Goal: Task Accomplishment & Management: Manage account settings

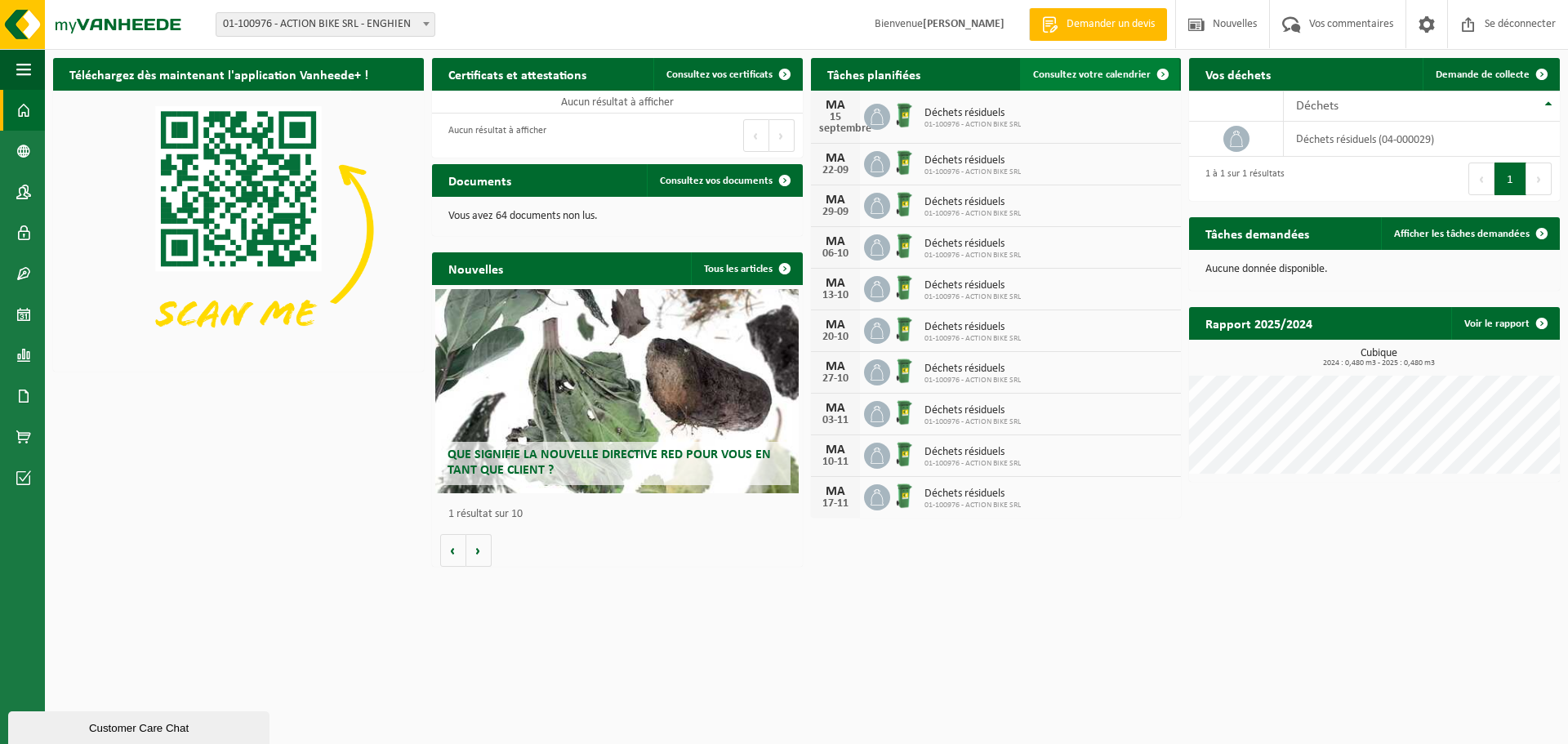
click at [1088, 70] on font "Consultez votre calendrier" at bounding box center [1092, 75] width 117 height 10
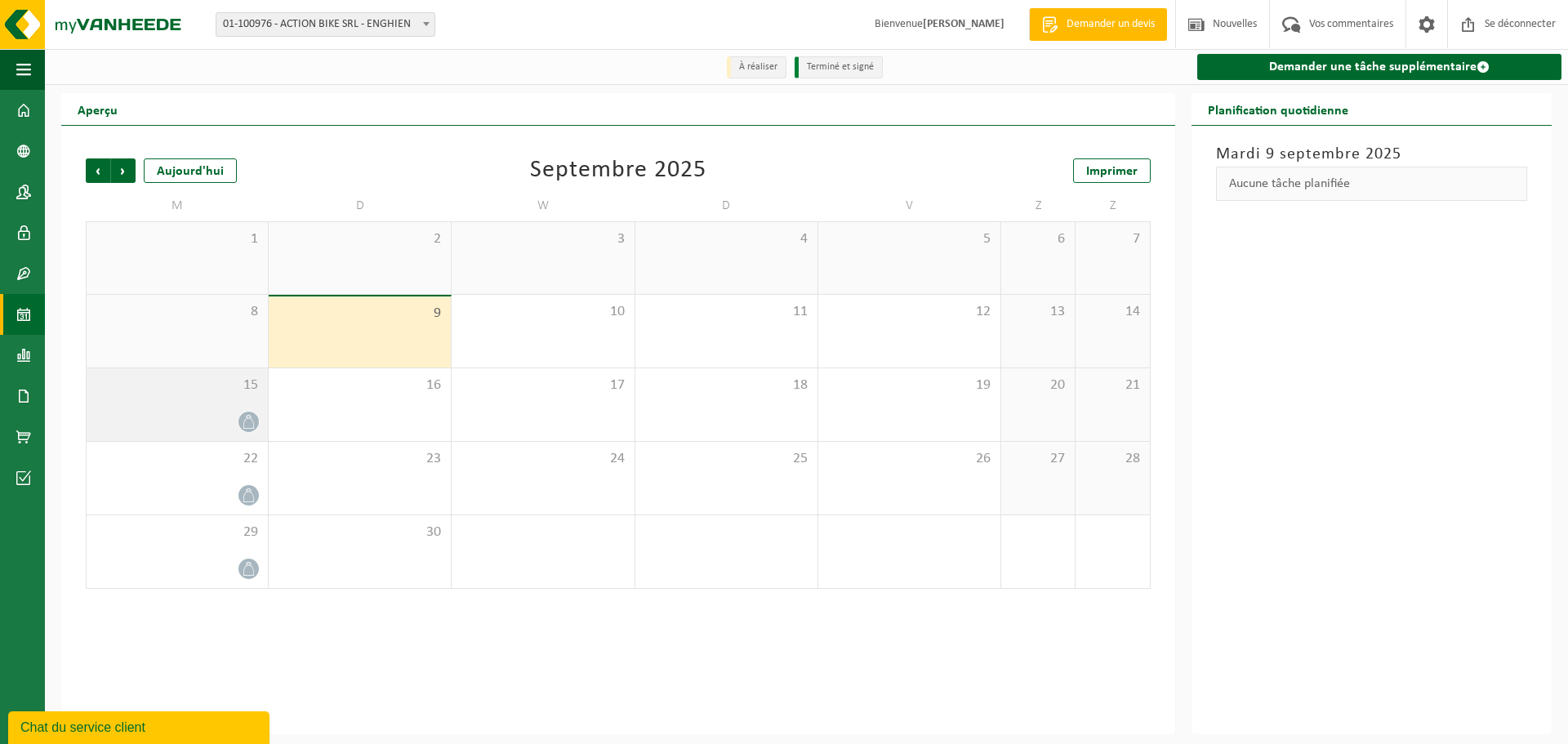
click at [217, 416] on div at bounding box center [177, 422] width 165 height 22
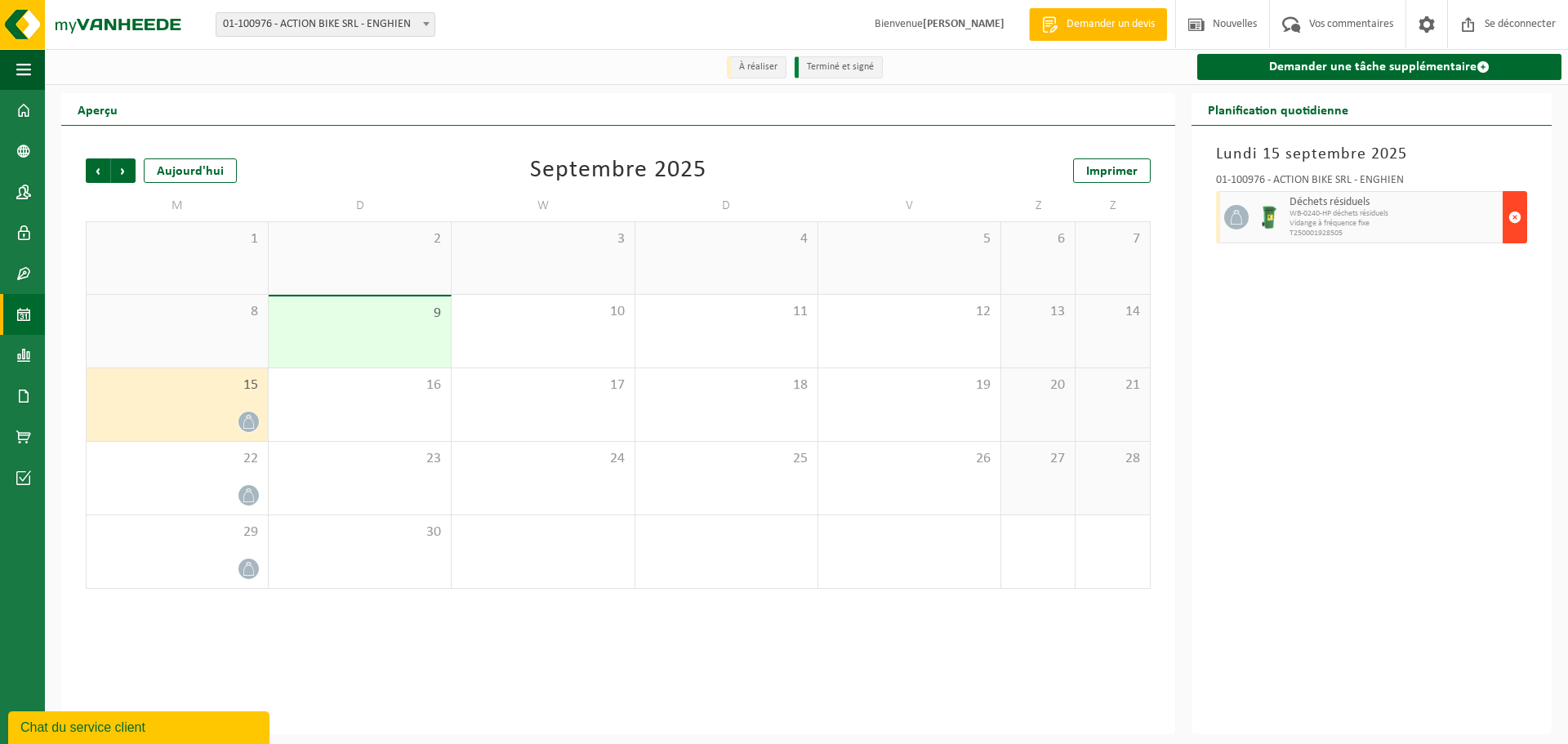
click at [1520, 229] on span "button" at bounding box center [1515, 217] width 13 height 33
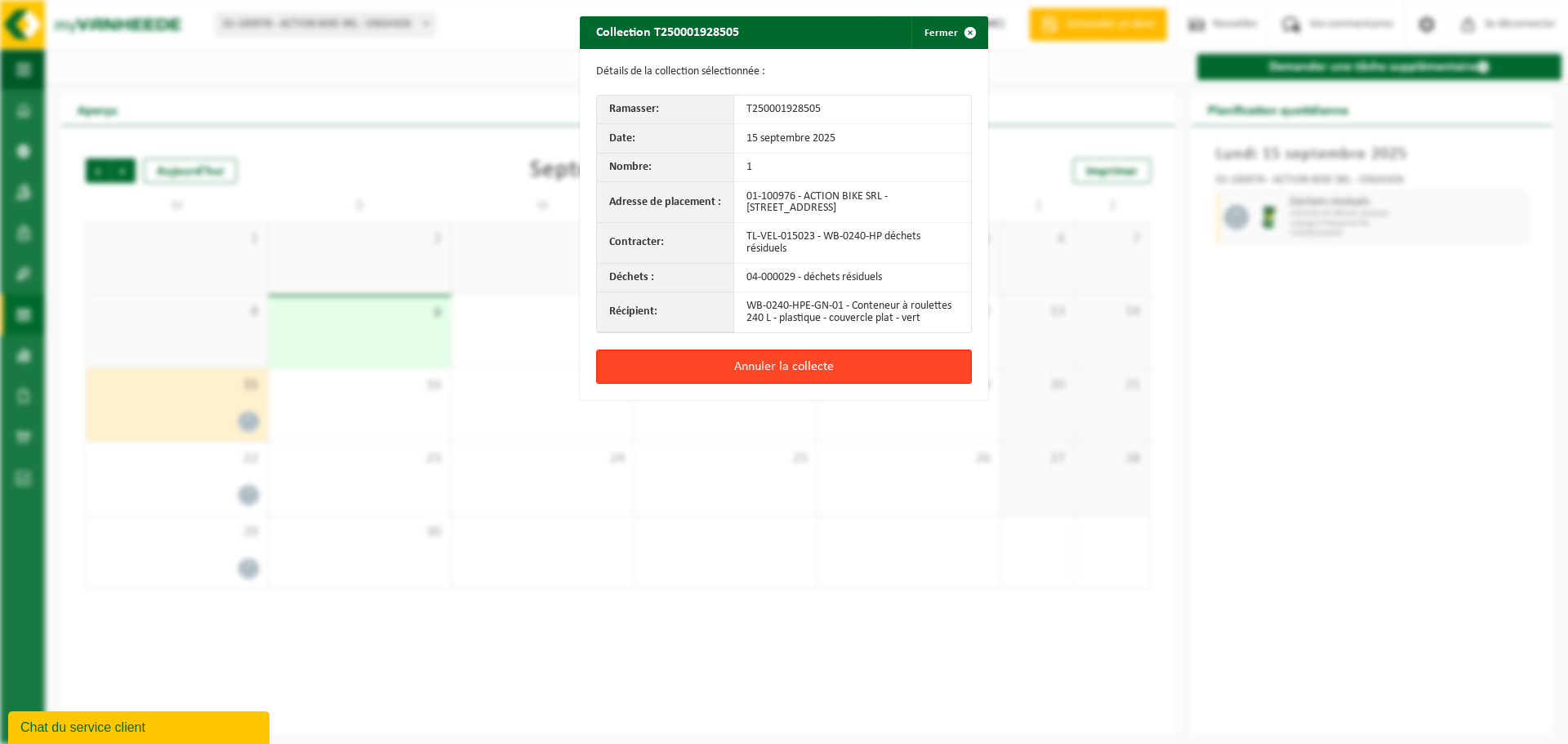
click at [712, 367] on button "Annuler la collecte" at bounding box center [784, 367] width 376 height 34
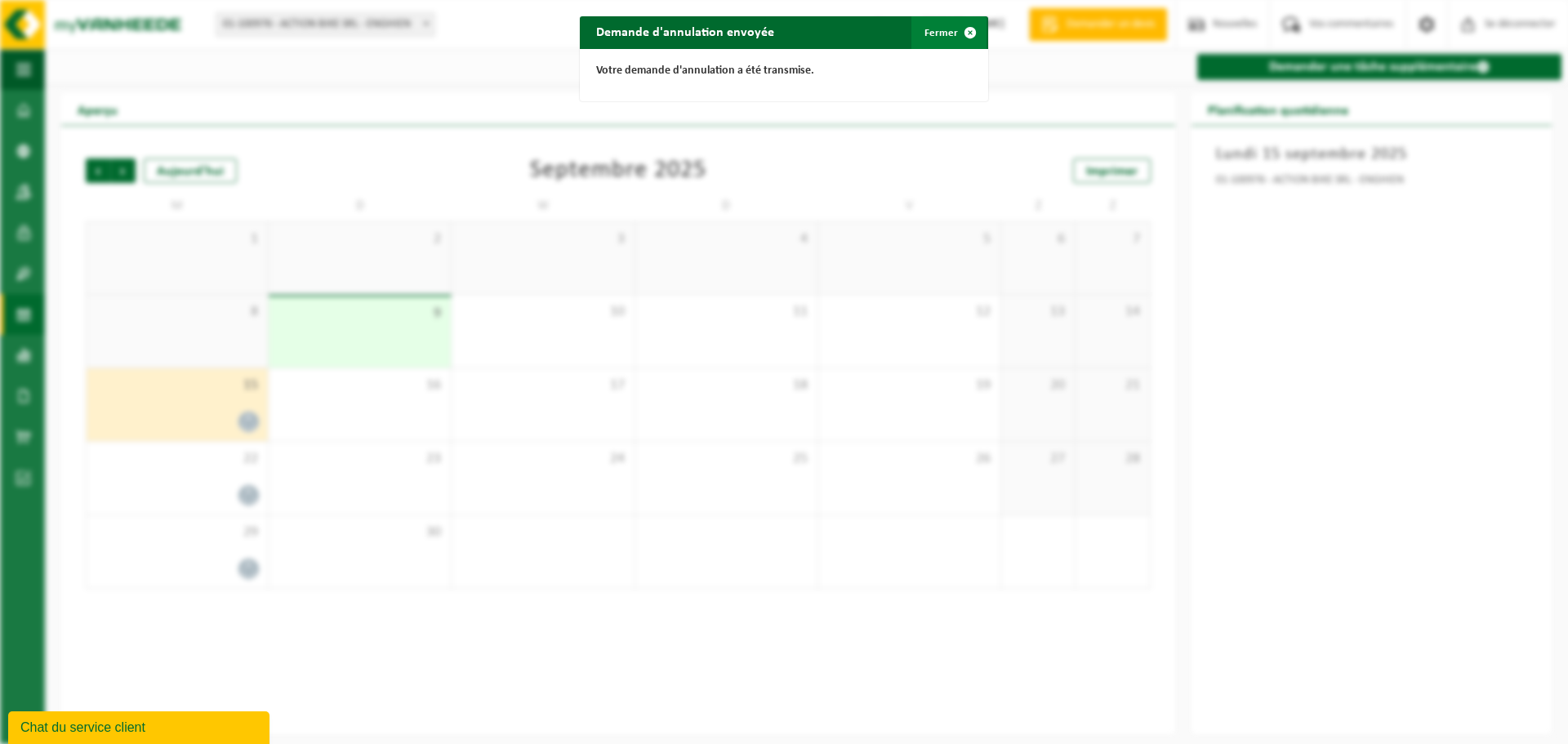
click at [928, 23] on button "Fermer" at bounding box center [949, 33] width 75 height 33
